Goal: Transaction & Acquisition: Book appointment/travel/reservation

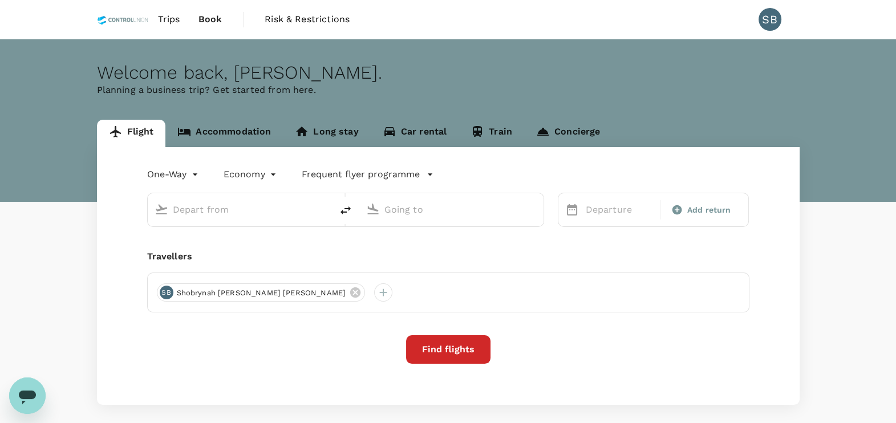
click at [204, 208] on input "text" at bounding box center [240, 210] width 135 height 18
type input "Singapore Changi (SIN)"
type input "[PERSON_NAME][GEOGRAPHIC_DATA][PERSON_NAME] (SYD)"
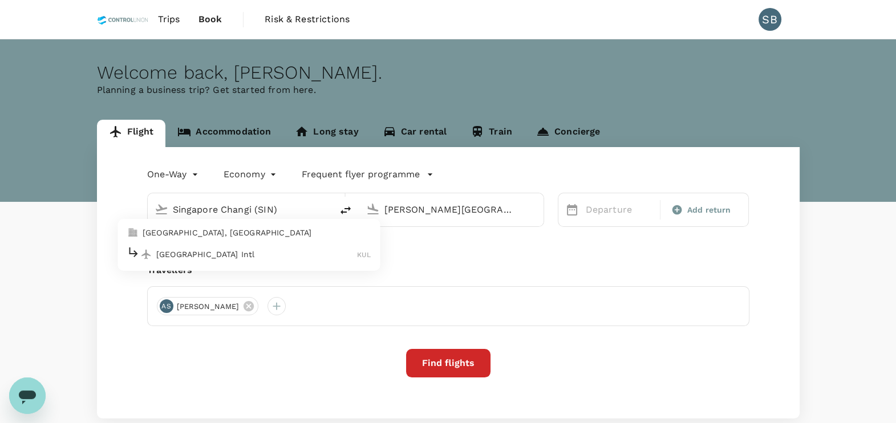
click at [212, 249] on p "[GEOGRAPHIC_DATA] Intl" at bounding box center [256, 254] width 201 height 11
type input "Kuala Lumpur Intl ([GEOGRAPHIC_DATA])"
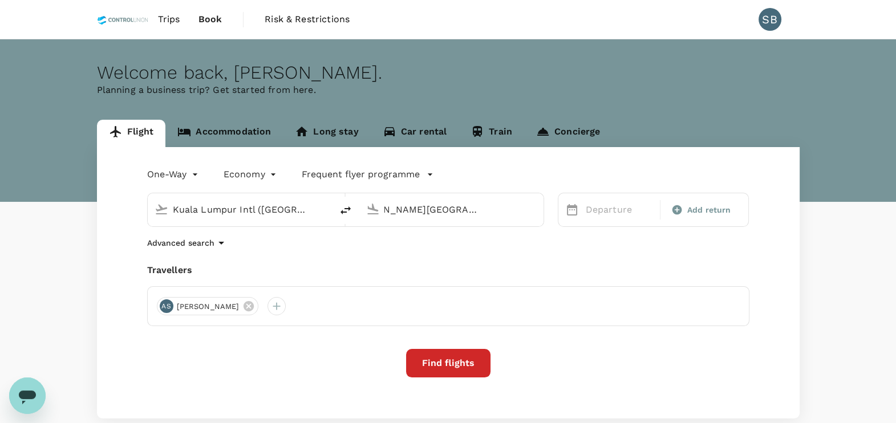
click at [427, 208] on input "[PERSON_NAME][GEOGRAPHIC_DATA][PERSON_NAME] (SYD)" at bounding box center [451, 210] width 135 height 18
type input "B"
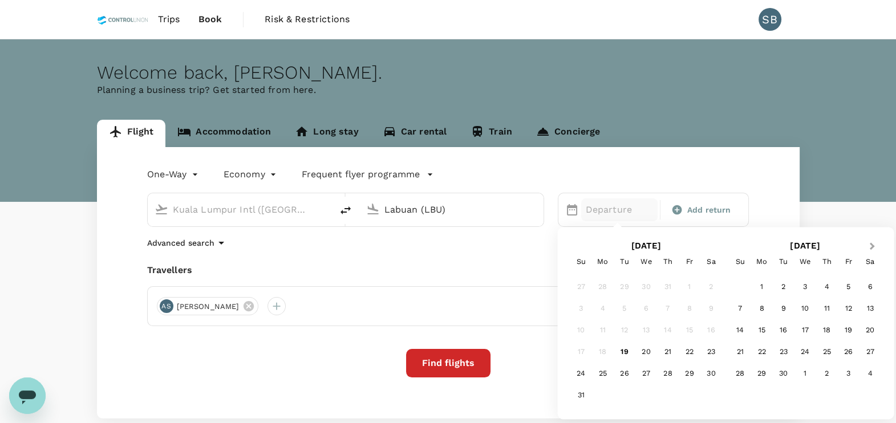
type input "Labuan (LBU)"
click at [878, 246] on button "Next Month" at bounding box center [873, 247] width 18 height 18
click at [742, 314] on div "5" at bounding box center [740, 309] width 22 height 22
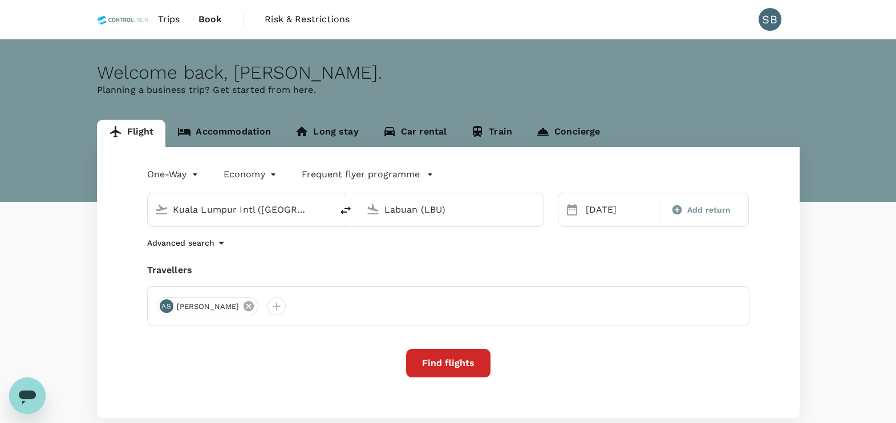
click at [242, 304] on icon at bounding box center [248, 306] width 13 height 13
click at [159, 301] on div at bounding box center [166, 306] width 18 height 18
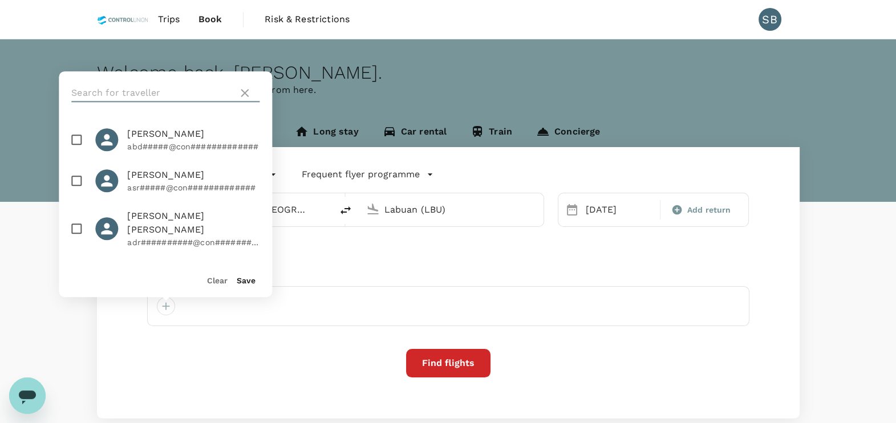
click at [140, 96] on input "text" at bounding box center [152, 93] width 162 height 18
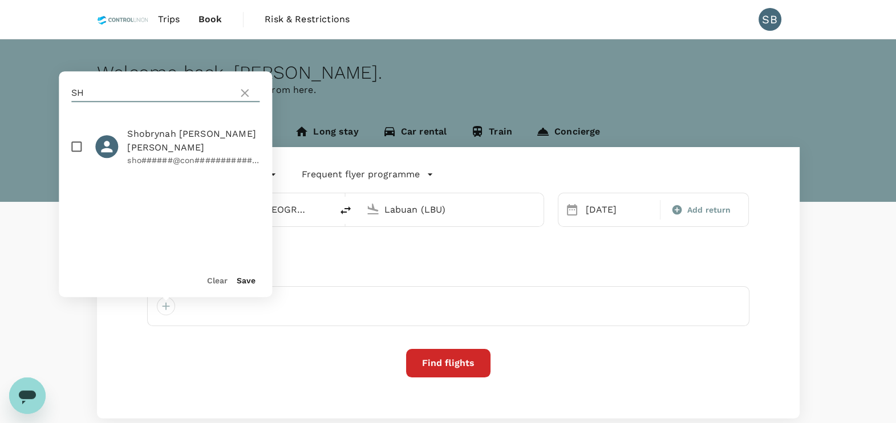
type input "S"
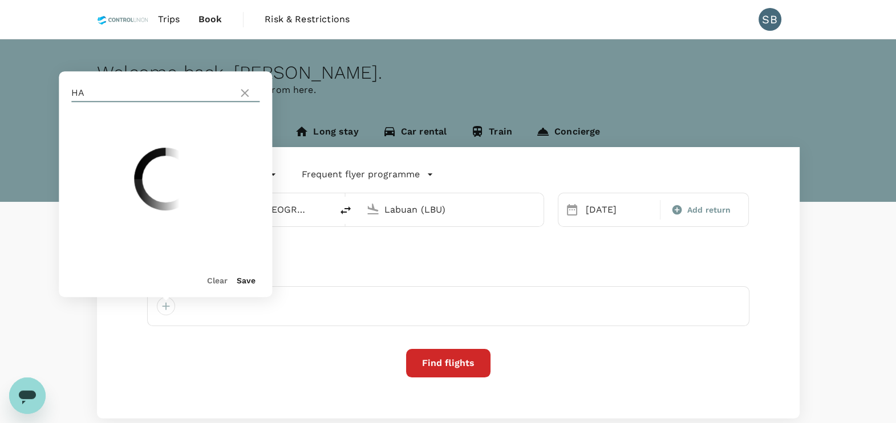
type input "H"
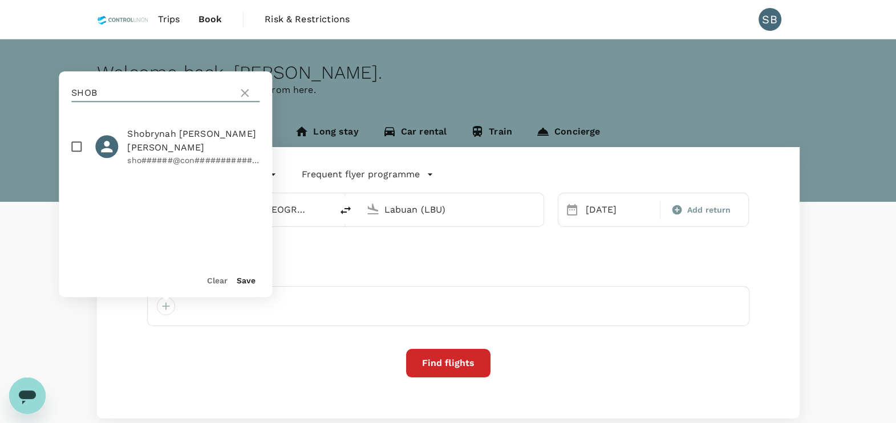
type input "SHOB"
click at [82, 145] on input "checkbox" at bounding box center [76, 147] width 24 height 24
checkbox input "true"
click at [254, 280] on button "Save" at bounding box center [246, 280] width 19 height 9
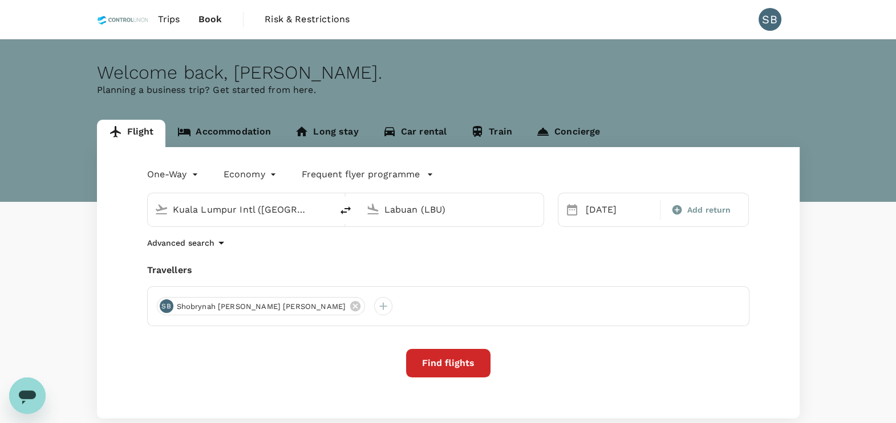
click at [446, 364] on button "Find flights" at bounding box center [448, 363] width 84 height 29
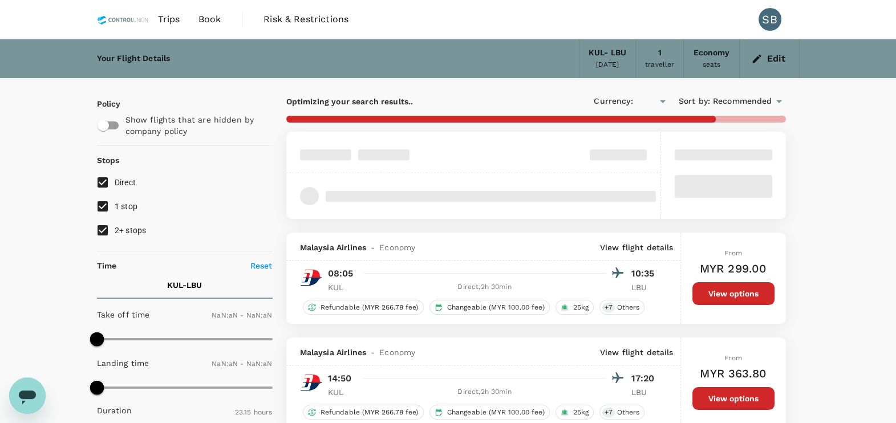
type input "MYR"
type input "1440"
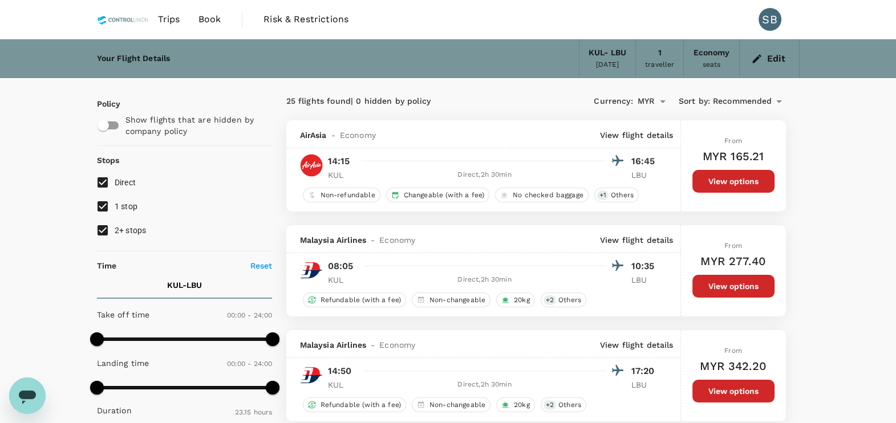
scroll to position [261, 0]
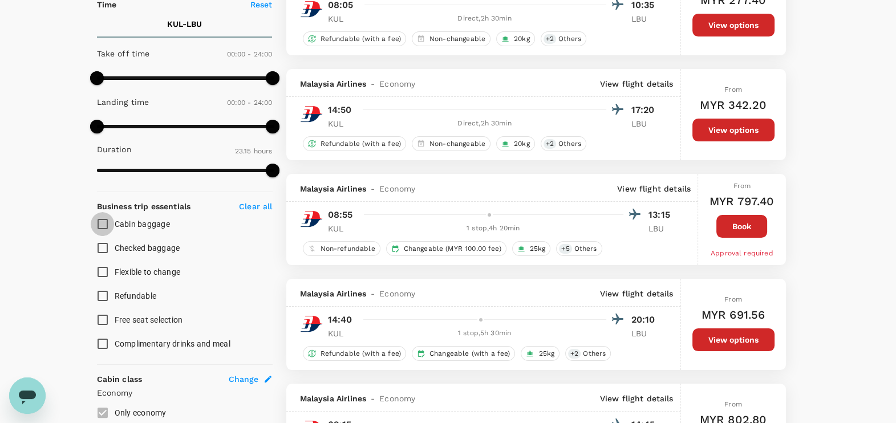
click at [100, 221] on input "Cabin baggage" at bounding box center [103, 224] width 24 height 24
checkbox input "true"
click at [112, 254] on input "Checked baggage" at bounding box center [103, 248] width 24 height 24
checkbox input "true"
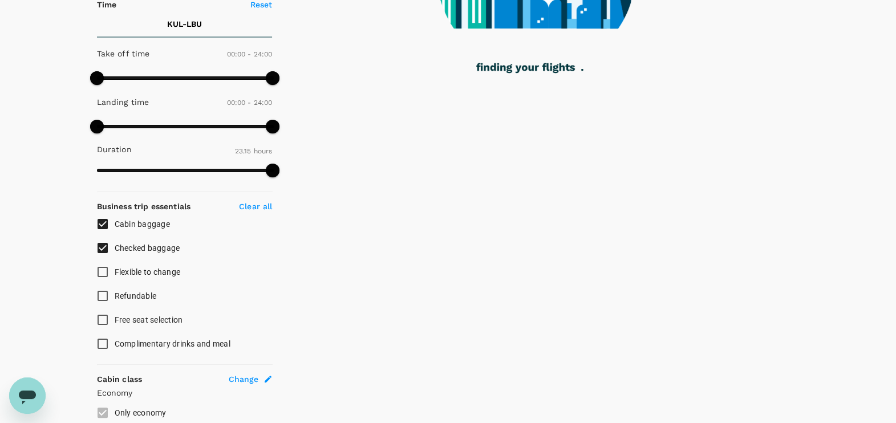
click at [104, 342] on input "Complimentary drinks and meal" at bounding box center [103, 344] width 24 height 24
checkbox input "true"
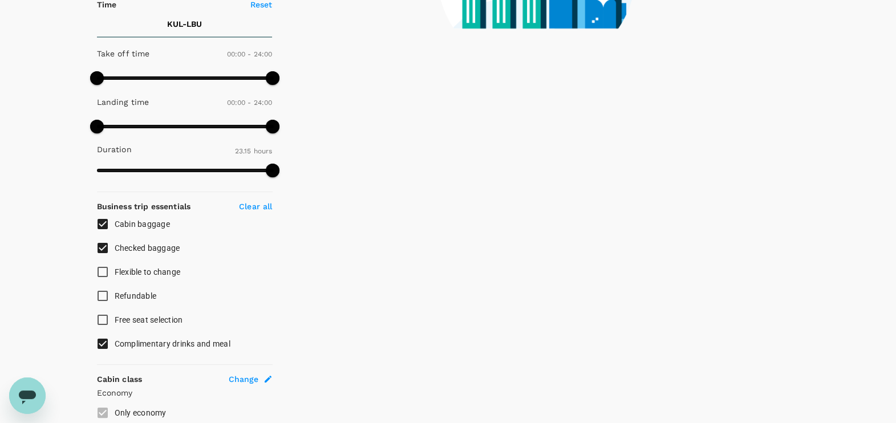
scroll to position [0, 0]
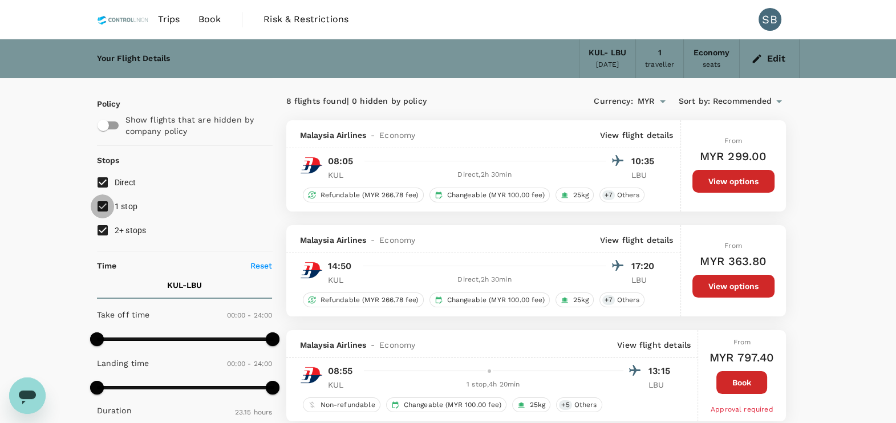
click at [114, 217] on input "1 stop" at bounding box center [103, 206] width 24 height 24
checkbox input "false"
click at [114, 238] on label "2+ stops" at bounding box center [177, 230] width 173 height 24
click at [114, 238] on input "2+ stops" at bounding box center [103, 230] width 24 height 24
checkbox input "false"
